Goal: Find specific page/section: Find specific page/section

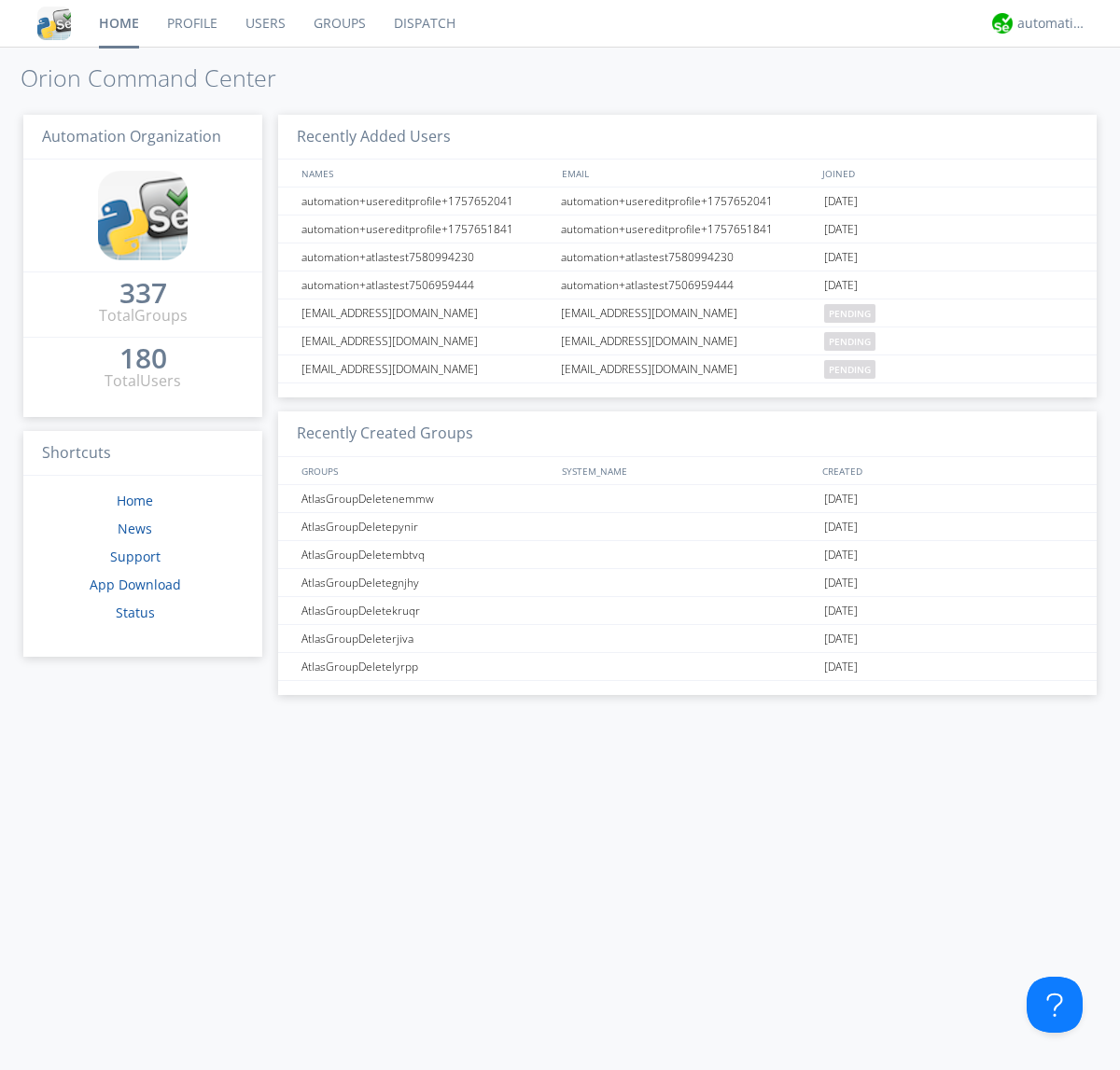
click at [423, 24] on link "Dispatch" at bounding box center [424, 23] width 90 height 46
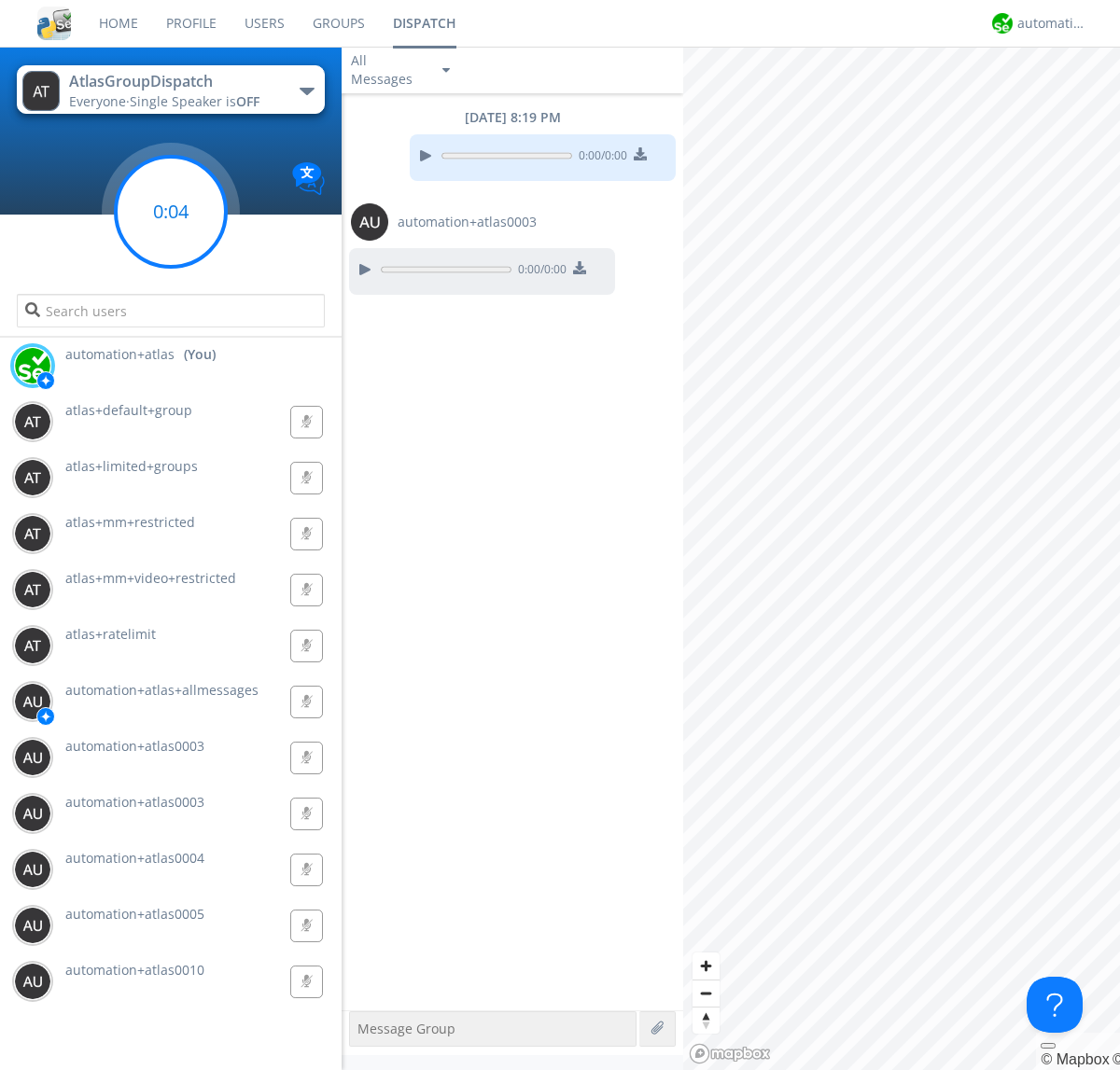
click at [171, 211] on g at bounding box center [170, 211] width 110 height 110
click at [1047, 24] on div "automation+atlas" at bounding box center [1052, 23] width 70 height 19
